Goal: Transaction & Acquisition: Purchase product/service

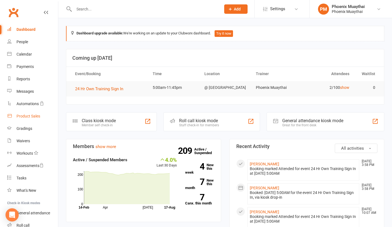
click at [29, 116] on div "Product Sales" at bounding box center [29, 116] width 24 height 4
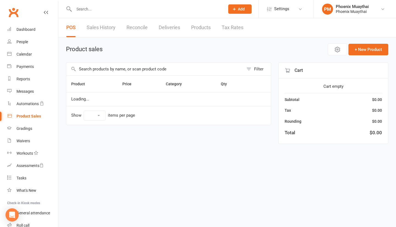
select select "100"
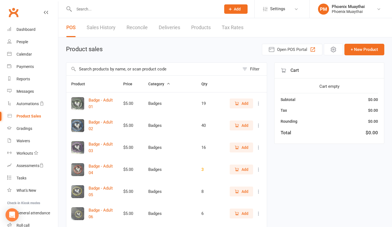
click at [100, 69] on input "text" at bounding box center [152, 69] width 173 height 13
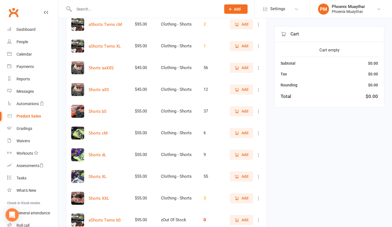
scroll to position [79, 0]
type input "shorts"
click at [97, 10] on input "text" at bounding box center [144, 9] width 145 height 8
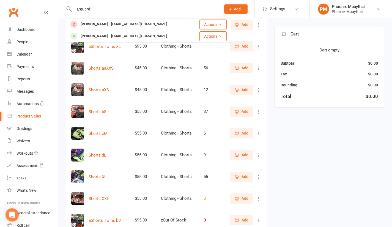
click at [100, 8] on input "s/guard" at bounding box center [144, 9] width 145 height 8
type input "s"
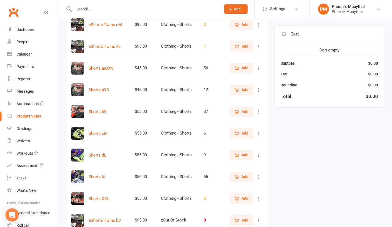
scroll to position [0, 0]
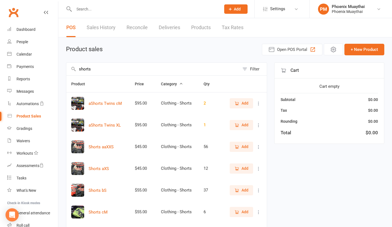
click at [104, 71] on input "shorts" at bounding box center [152, 69] width 173 height 13
type input "s"
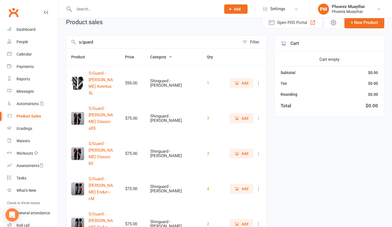
scroll to position [28, 0]
click at [105, 43] on input "s/guard" at bounding box center [152, 41] width 173 height 13
type input "s"
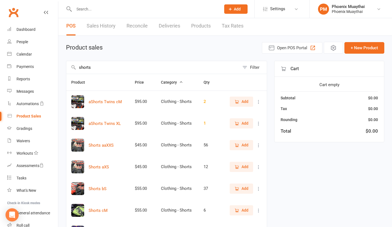
scroll to position [0, 0]
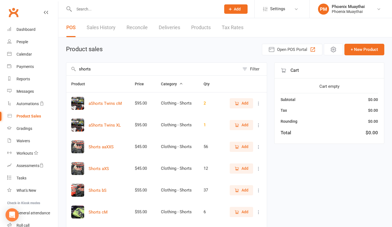
click at [95, 70] on input "shorts" at bounding box center [152, 69] width 173 height 13
type input "s"
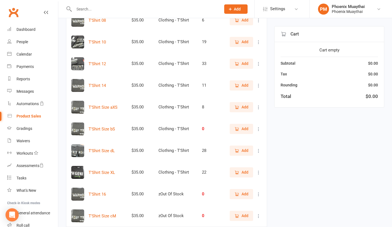
scroll to position [84, 0]
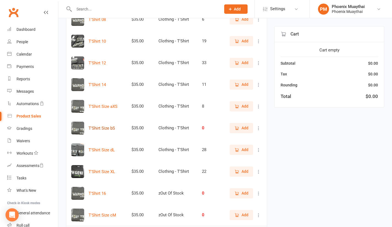
type input "t'shirt"
click at [108, 129] on button "T'Shirt Size bS" at bounding box center [102, 128] width 26 height 7
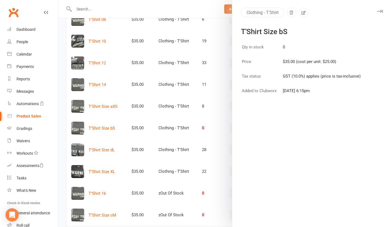
click at [211, 114] on div at bounding box center [225, 113] width 334 height 227
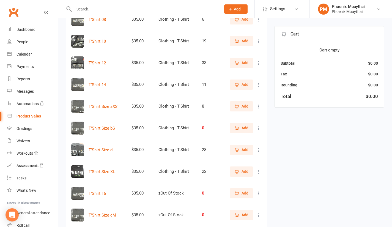
click at [259, 128] on icon at bounding box center [259, 129] width 6 height 6
click at [232, 138] on link "View / Edit" at bounding box center [230, 139] width 55 height 11
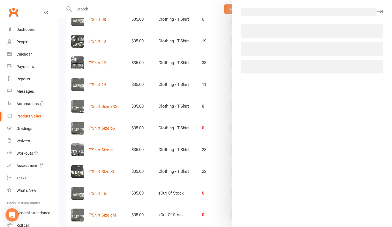
select select "3779"
select select "1474"
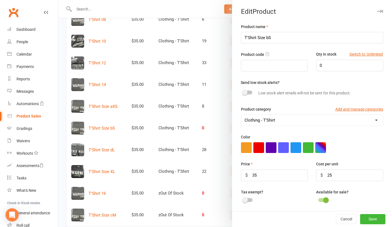
click at [283, 119] on select "Badges Clothing - Hoodie Clothing - Misc Clothing - Shorts Clothing - Singlet C…" at bounding box center [312, 120] width 142 height 11
select select "3774"
click at [241, 115] on select "Badges Clothing - Hoodie Clothing - Misc Clothing - Shorts Clothing - Singlet C…" at bounding box center [312, 120] width 142 height 11
click at [364, 218] on button "Save" at bounding box center [372, 219] width 25 height 10
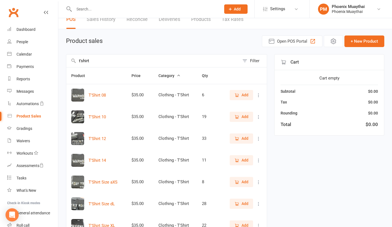
scroll to position [0, 0]
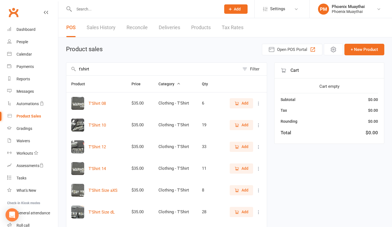
click at [100, 70] on input "t'shirt" at bounding box center [152, 69] width 173 height 13
type input "t"
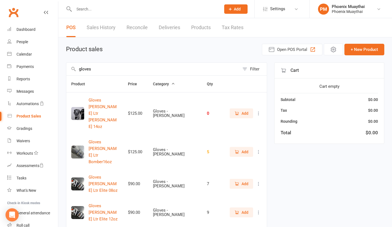
type input "gloves"
click at [259, 111] on icon at bounding box center [259, 114] width 6 height 6
click at [240, 112] on link "View / Edit" at bounding box center [230, 114] width 55 height 11
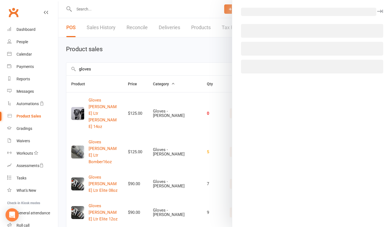
select select "3782"
select select "1474"
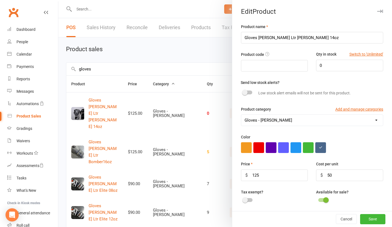
click at [272, 118] on select "Badges Clothing - Hoodie Clothing - Misc Clothing - Shorts Clothing - Singlet C…" at bounding box center [312, 120] width 142 height 11
select select "3774"
click at [241, 115] on select "Badges Clothing - Hoodie Clothing - Misc Clothing - Shorts Clothing - Singlet C…" at bounding box center [312, 120] width 142 height 11
click at [367, 219] on button "Save" at bounding box center [372, 219] width 25 height 10
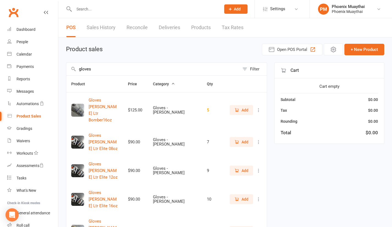
click at [109, 69] on input "gloves" at bounding box center [152, 69] width 173 height 13
type input "g"
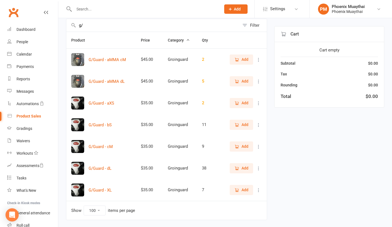
scroll to position [44, 0]
type input "g"
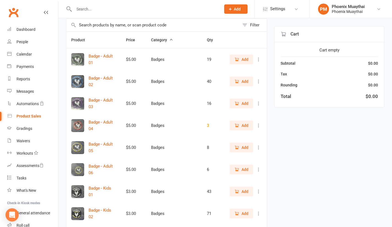
type input "h"
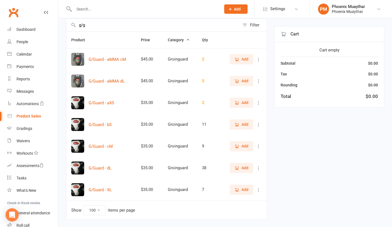
click at [94, 23] on input "g/g" at bounding box center [152, 25] width 173 height 13
type input "g"
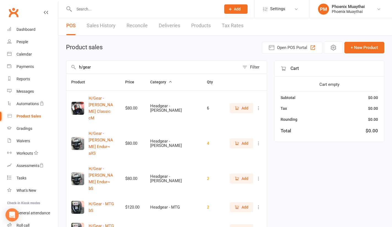
scroll to position [0, 0]
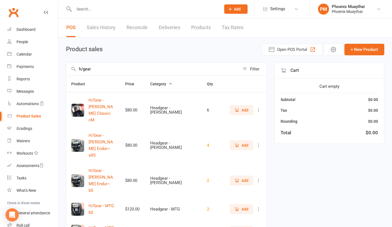
type input "h/gear"
